Goal: Book appointment/travel/reservation

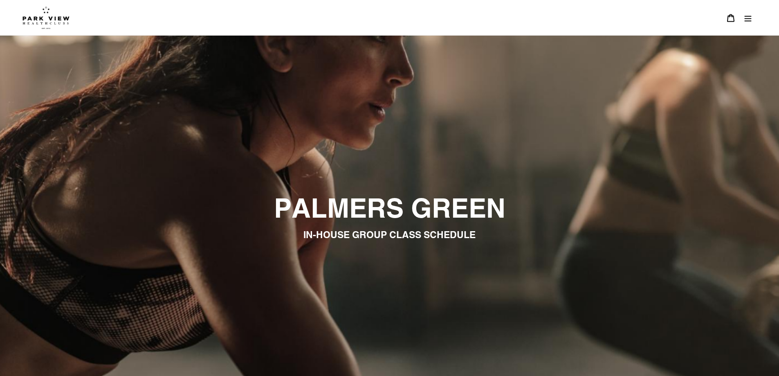
scroll to position [16, 0]
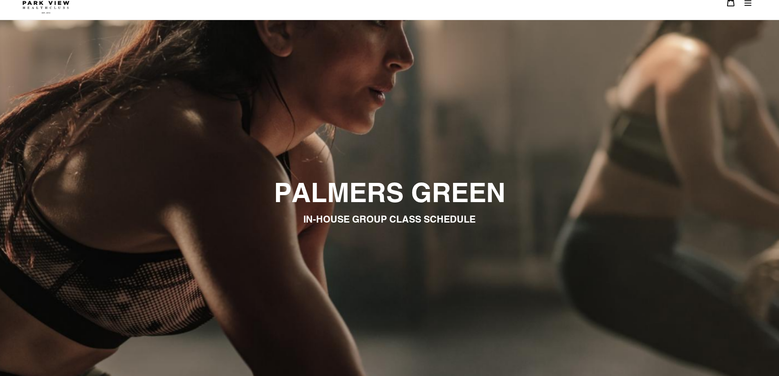
click at [753, 4] on button "Menu" at bounding box center [747, 2] width 17 height 18
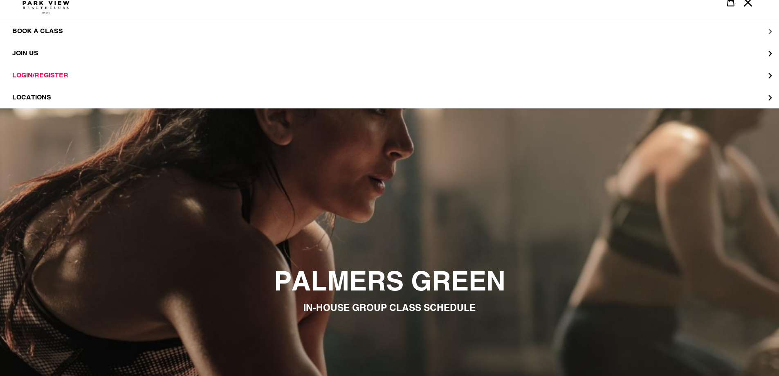
click at [46, 30] on span "BOOK A CLASS" at bounding box center [37, 31] width 51 height 8
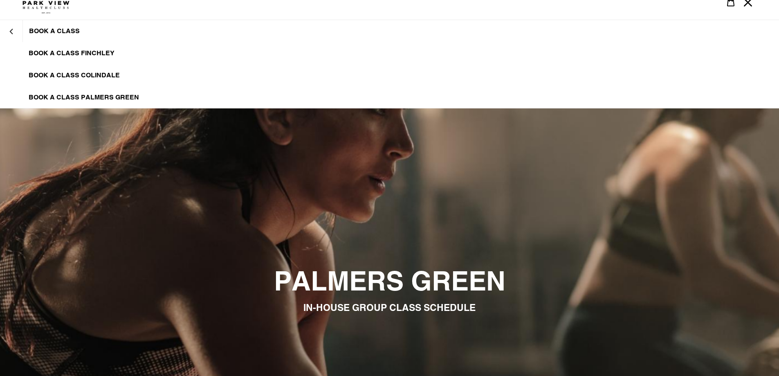
click at [82, 94] on span "BOOK A CLASS PALMERS GREEN" at bounding box center [84, 97] width 110 height 8
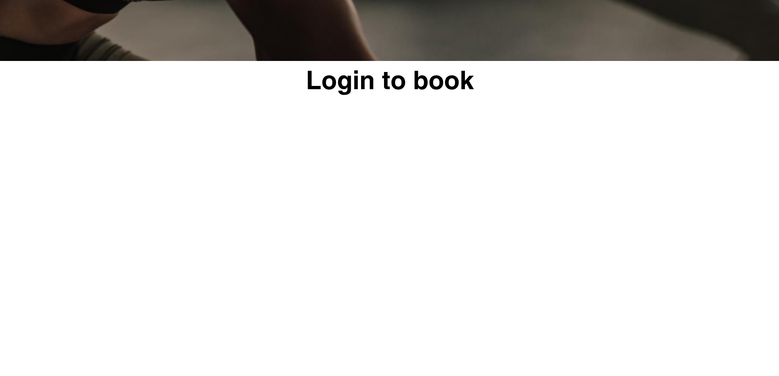
scroll to position [118, 0]
